Goal: Task Accomplishment & Management: Use online tool/utility

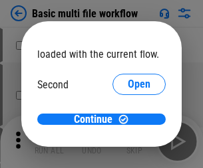
click at [128, 120] on span "Open" at bounding box center [139, 125] width 23 height 11
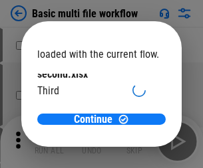
scroll to position [38, 0]
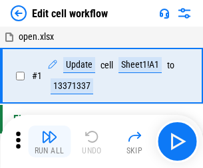
click at [49, 142] on img "button" at bounding box center [49, 137] width 16 height 16
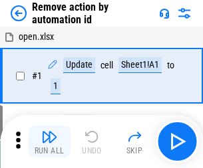
click at [49, 142] on img "button" at bounding box center [49, 137] width 16 height 16
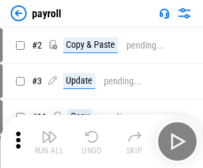
click at [49, 142] on img "button" at bounding box center [49, 137] width 16 height 16
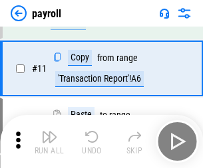
scroll to position [96, 0]
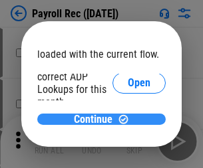
click at [96, 119] on span "Continue" at bounding box center [93, 119] width 39 height 11
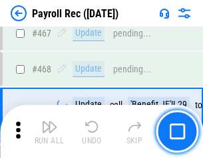
scroll to position [7084, 0]
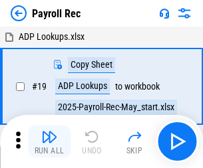
click at [49, 142] on img "button" at bounding box center [49, 137] width 16 height 16
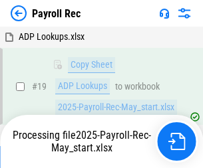
scroll to position [81, 0]
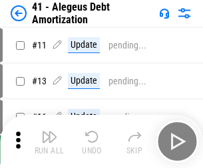
click at [49, 142] on img "button" at bounding box center [49, 137] width 16 height 16
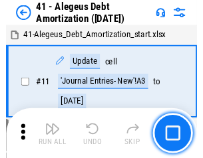
scroll to position [164, 0]
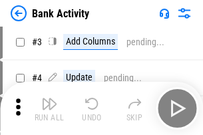
click at [49, 108] on img "button" at bounding box center [49, 104] width 16 height 16
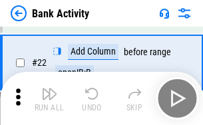
scroll to position [356, 0]
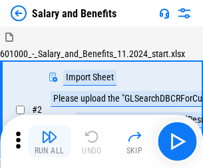
click at [49, 132] on img "button" at bounding box center [49, 137] width 16 height 16
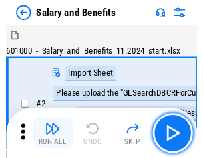
scroll to position [18, 0]
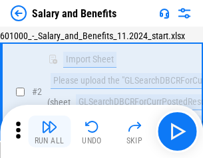
click at [49, 132] on img "button" at bounding box center [49, 127] width 16 height 16
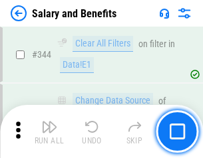
scroll to position [6224, 0]
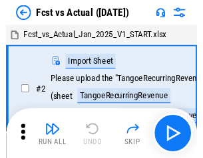
scroll to position [17, 0]
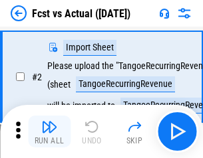
click at [49, 132] on img "button" at bounding box center [49, 127] width 16 height 16
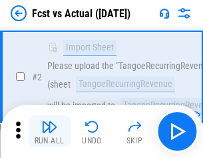
click at [49, 132] on img "button" at bounding box center [49, 127] width 16 height 16
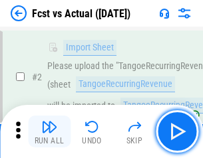
scroll to position [124, 0]
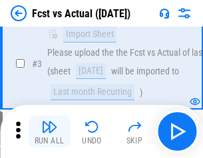
click at [49, 132] on img "button" at bounding box center [49, 127] width 16 height 16
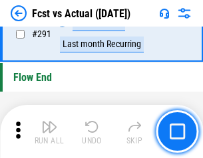
scroll to position [6291, 0]
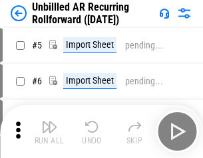
click at [49, 132] on img "button" at bounding box center [49, 127] width 16 height 16
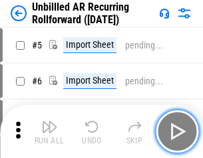
scroll to position [29, 0]
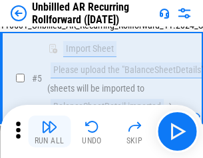
click at [49, 132] on img "button" at bounding box center [49, 127] width 16 height 16
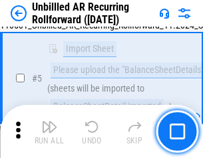
scroll to position [125, 0]
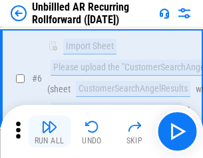
click at [49, 132] on img "button" at bounding box center [49, 127] width 16 height 16
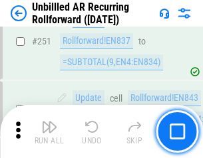
scroll to position [4515, 0]
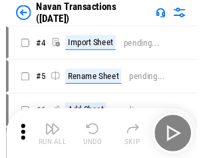
scroll to position [21, 0]
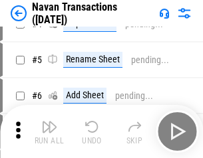
click at [49, 132] on img "button" at bounding box center [49, 127] width 16 height 16
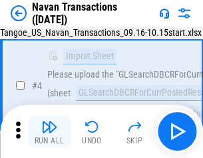
click at [49, 132] on img "button" at bounding box center [49, 127] width 16 height 16
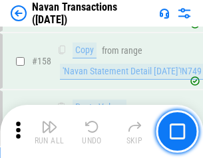
scroll to position [4310, 0]
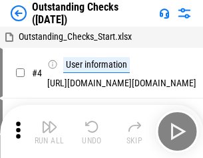
click at [49, 132] on img "button" at bounding box center [49, 127] width 16 height 16
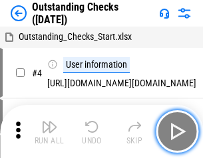
scroll to position [56, 0]
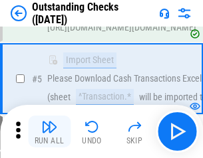
click at [49, 132] on img "button" at bounding box center [49, 127] width 16 height 16
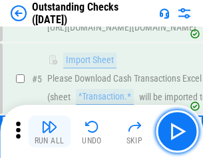
scroll to position [139, 0]
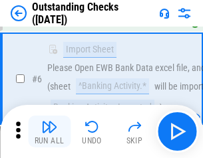
click at [49, 132] on img "button" at bounding box center [49, 127] width 16 height 16
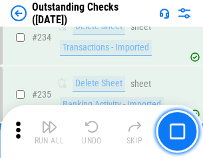
scroll to position [4037, 0]
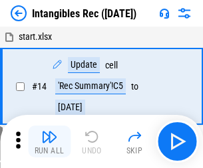
click at [49, 142] on img "button" at bounding box center [49, 137] width 16 height 16
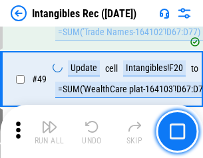
scroll to position [518, 0]
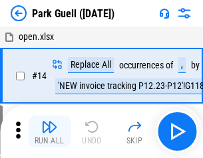
click at [49, 132] on img "button" at bounding box center [49, 127] width 16 height 16
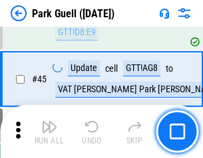
scroll to position [1662, 0]
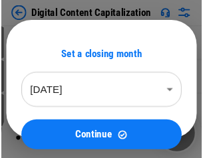
scroll to position [29, 0]
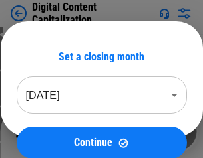
click at [49, 132] on img "button" at bounding box center [49, 127] width 16 height 16
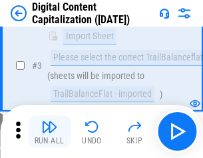
click at [49, 132] on img "button" at bounding box center [49, 127] width 16 height 16
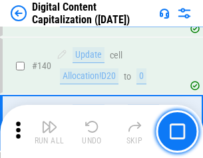
scroll to position [1400, 0]
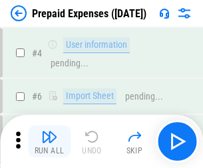
click at [49, 132] on img "button" at bounding box center [49, 137] width 16 height 16
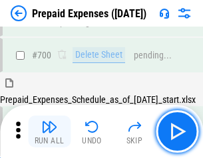
scroll to position [3577, 0]
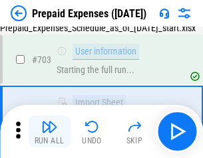
click at [49, 132] on img "button" at bounding box center [49, 127] width 16 height 16
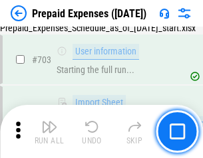
scroll to position [3655, 0]
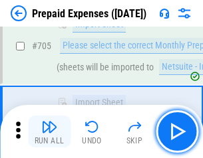
click at [49, 132] on img "button" at bounding box center [49, 127] width 16 height 16
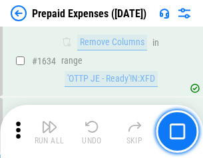
scroll to position [12942, 0]
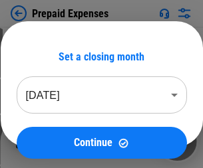
click at [49, 142] on img "button" at bounding box center [49, 137] width 16 height 16
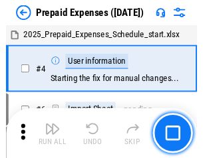
scroll to position [58, 0]
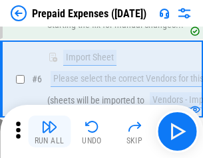
click at [49, 132] on img "button" at bounding box center [49, 127] width 16 height 16
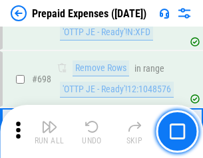
scroll to position [4629, 0]
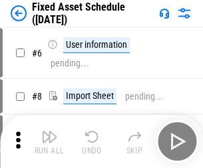
click at [49, 142] on img "button" at bounding box center [49, 137] width 16 height 16
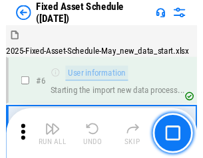
scroll to position [72, 0]
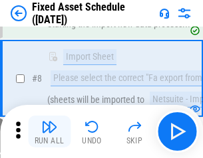
click at [49, 132] on img "button" at bounding box center [49, 127] width 16 height 16
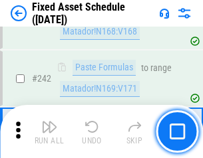
scroll to position [4118, 0]
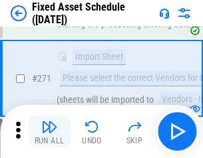
click at [49, 132] on img "button" at bounding box center [49, 127] width 16 height 16
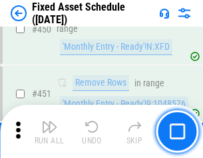
scroll to position [5942, 0]
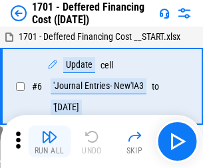
click at [49, 142] on img "button" at bounding box center [49, 137] width 16 height 16
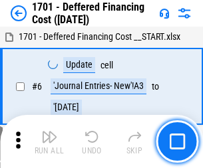
scroll to position [160, 0]
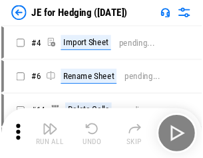
scroll to position [2, 0]
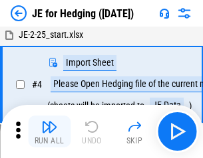
click at [49, 132] on img "button" at bounding box center [49, 127] width 16 height 16
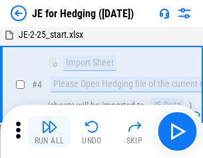
click at [49, 132] on img "button" at bounding box center [49, 127] width 16 height 16
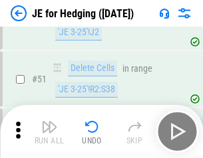
scroll to position [861, 0]
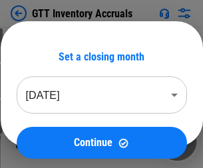
click at [49, 132] on img "button" at bounding box center [49, 137] width 16 height 16
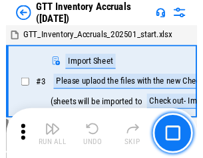
scroll to position [2, 0]
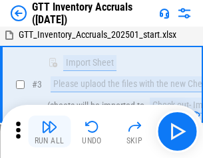
click at [49, 132] on img "button" at bounding box center [49, 127] width 16 height 16
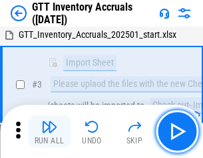
scroll to position [86, 0]
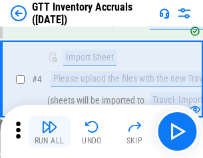
click at [49, 132] on img "button" at bounding box center [49, 127] width 16 height 16
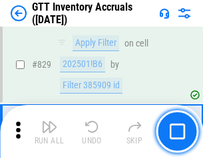
scroll to position [10090, 0]
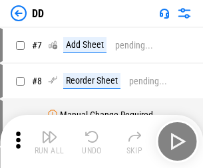
click at [49, 142] on img "button" at bounding box center [49, 137] width 16 height 16
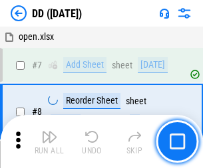
scroll to position [128, 0]
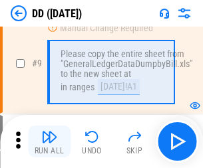
click at [49, 142] on img "button" at bounding box center [49, 137] width 16 height 16
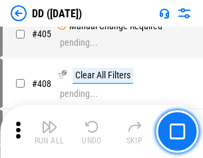
scroll to position [5947, 0]
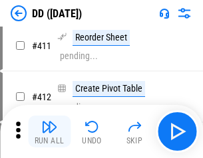
click at [49, 132] on img "button" at bounding box center [49, 127] width 16 height 16
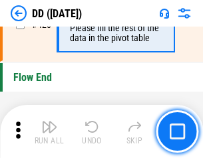
scroll to position [6362, 0]
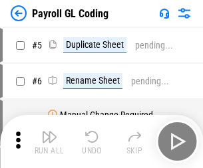
click at [49, 142] on img "button" at bounding box center [49, 137] width 16 height 16
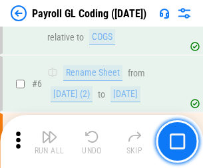
scroll to position [160, 0]
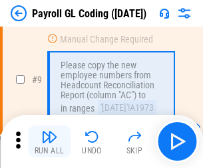
click at [49, 142] on img "button" at bounding box center [49, 137] width 16 height 16
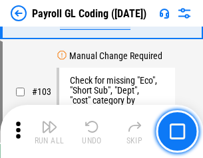
scroll to position [3119, 0]
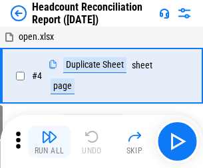
click at [49, 142] on img "button" at bounding box center [49, 137] width 16 height 16
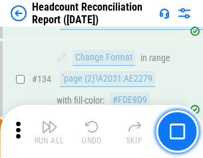
scroll to position [1598, 0]
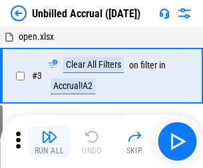
click at [49, 142] on img "button" at bounding box center [49, 137] width 16 height 16
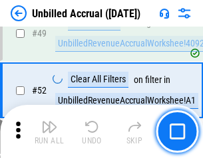
scroll to position [1206, 0]
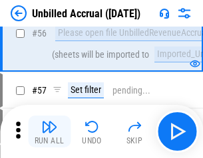
click at [49, 132] on img "button" at bounding box center [49, 127] width 16 height 16
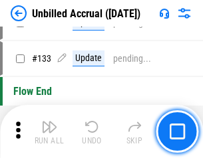
scroll to position [3959, 0]
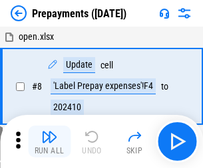
click at [49, 142] on img "button" at bounding box center [49, 137] width 16 height 16
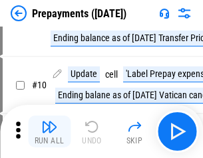
scroll to position [83, 0]
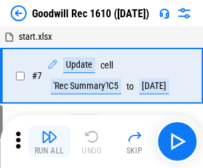
click at [49, 142] on img "button" at bounding box center [49, 137] width 16 height 16
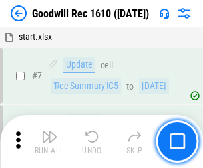
scroll to position [227, 0]
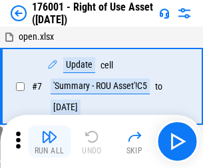
click at [49, 142] on img "button" at bounding box center [49, 137] width 16 height 16
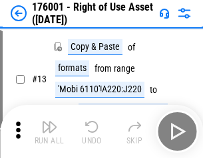
scroll to position [86, 0]
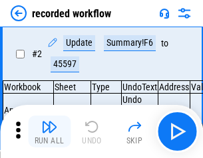
click at [49, 132] on img "button" at bounding box center [49, 127] width 16 height 16
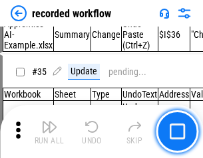
scroll to position [4155, 0]
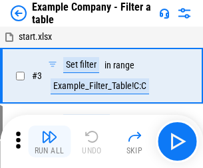
click at [49, 142] on img "button" at bounding box center [49, 137] width 16 height 16
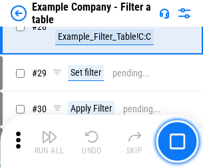
scroll to position [1216, 0]
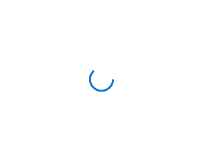
scroll to position [21, 0]
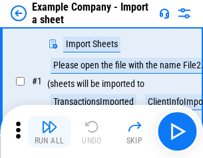
click at [49, 132] on img "button" at bounding box center [49, 127] width 16 height 16
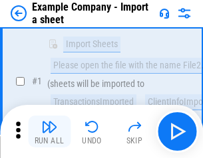
click at [49, 132] on img "button" at bounding box center [49, 127] width 16 height 16
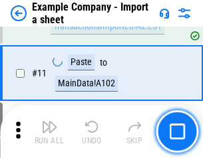
scroll to position [294, 0]
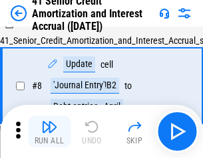
click at [49, 132] on img "button" at bounding box center [49, 127] width 16 height 16
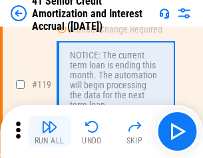
click at [49, 132] on img "button" at bounding box center [49, 127] width 16 height 16
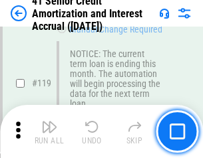
scroll to position [1254, 0]
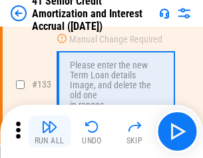
click at [49, 132] on img "button" at bounding box center [49, 127] width 16 height 16
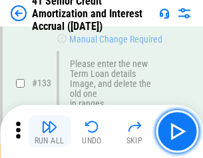
scroll to position [1389, 0]
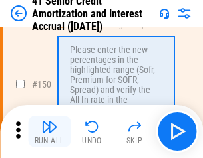
click at [49, 132] on img "button" at bounding box center [49, 127] width 16 height 16
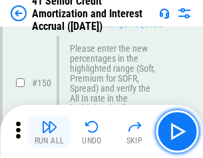
scroll to position [1529, 0]
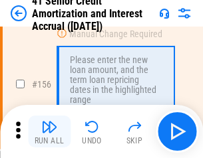
click at [49, 132] on img "button" at bounding box center [49, 127] width 16 height 16
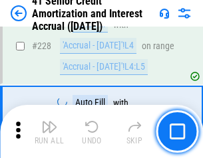
scroll to position [2977, 0]
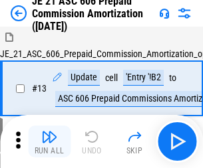
click at [49, 132] on img "button" at bounding box center [49, 137] width 16 height 16
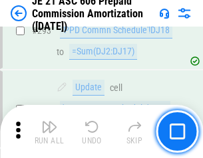
scroll to position [2446, 0]
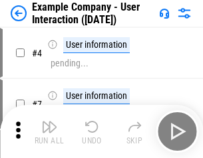
click at [49, 132] on img "button" at bounding box center [49, 127] width 16 height 16
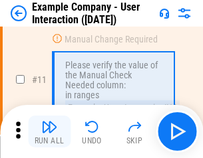
click at [49, 132] on img "button" at bounding box center [49, 127] width 16 height 16
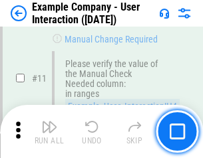
scroll to position [288, 0]
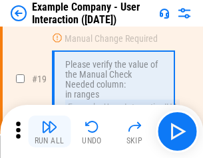
click at [49, 132] on img "button" at bounding box center [49, 127] width 16 height 16
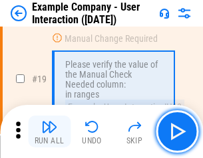
click at [49, 132] on img "button" at bounding box center [49, 127] width 16 height 16
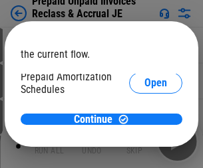
scroll to position [79, 0]
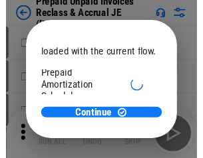
scroll to position [79, 0]
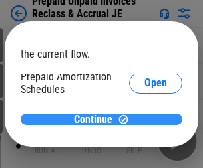
click at [96, 119] on span "Continue" at bounding box center [93, 119] width 39 height 11
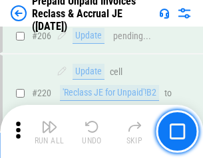
scroll to position [1723, 0]
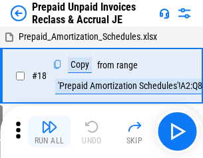
click at [49, 132] on img "button" at bounding box center [49, 127] width 16 height 16
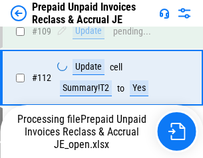
scroll to position [1085, 0]
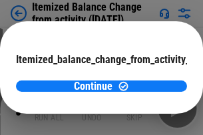
scroll to position [97, 0]
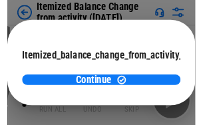
scroll to position [97, 0]
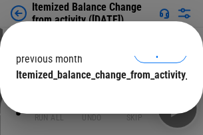
click at [96, 96] on span "Continue" at bounding box center [93, 101] width 39 height 11
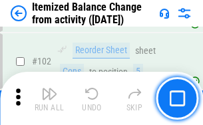
scroll to position [2223, 0]
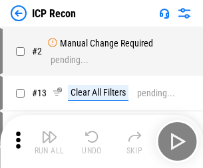
click at [49, 142] on img "button" at bounding box center [49, 137] width 16 height 16
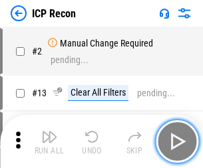
scroll to position [6, 0]
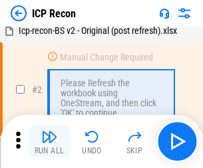
click at [49, 142] on img "button" at bounding box center [49, 137] width 16 height 16
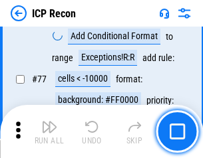
scroll to position [1194, 0]
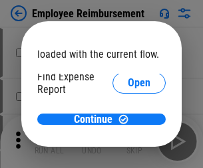
click at [128, 154] on span "Open" at bounding box center [139, 159] width 23 height 11
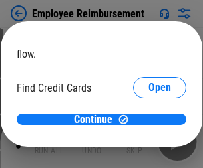
scroll to position [78, 0]
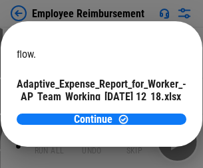
click at [148, 112] on span "Open" at bounding box center [159, 117] width 23 height 11
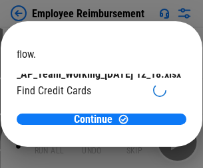
scroll to position [138, 0]
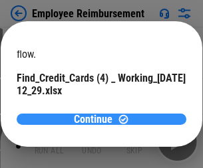
click at [96, 119] on span "Continue" at bounding box center [93, 119] width 39 height 11
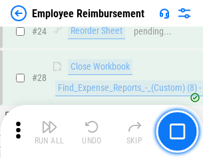
scroll to position [621, 0]
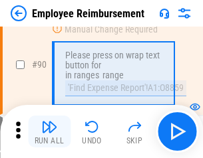
click at [49, 132] on img "button" at bounding box center [49, 127] width 16 height 16
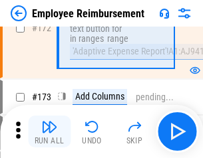
click at [49, 132] on img "button" at bounding box center [49, 127] width 16 height 16
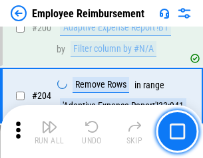
scroll to position [3363, 0]
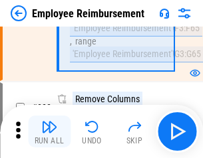
click at [49, 132] on img "button" at bounding box center [49, 127] width 16 height 16
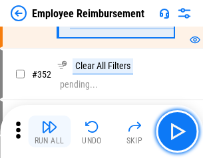
click at [49, 132] on img "button" at bounding box center [49, 127] width 16 height 16
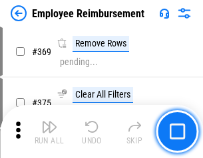
scroll to position [6853, 0]
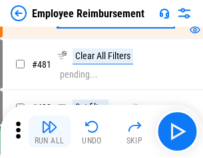
click at [49, 132] on img "button" at bounding box center [49, 127] width 16 height 16
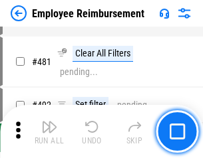
scroll to position [8127, 0]
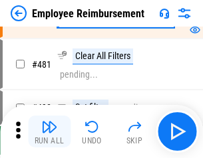
click at [49, 132] on img "button" at bounding box center [49, 127] width 16 height 16
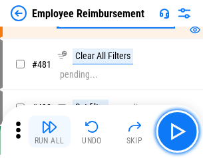
click at [49, 132] on img "button" at bounding box center [49, 127] width 16 height 16
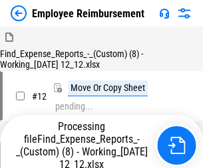
scroll to position [45, 0]
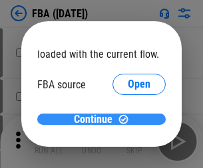
click at [96, 120] on span "Continue" at bounding box center [93, 119] width 39 height 11
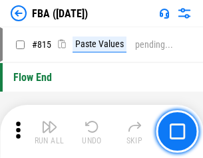
scroll to position [11900, 0]
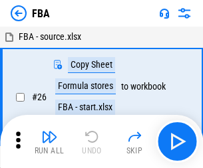
scroll to position [13, 0]
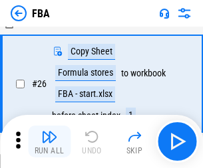
click at [49, 142] on img "button" at bounding box center [49, 137] width 16 height 16
